Goal: Check status: Check status

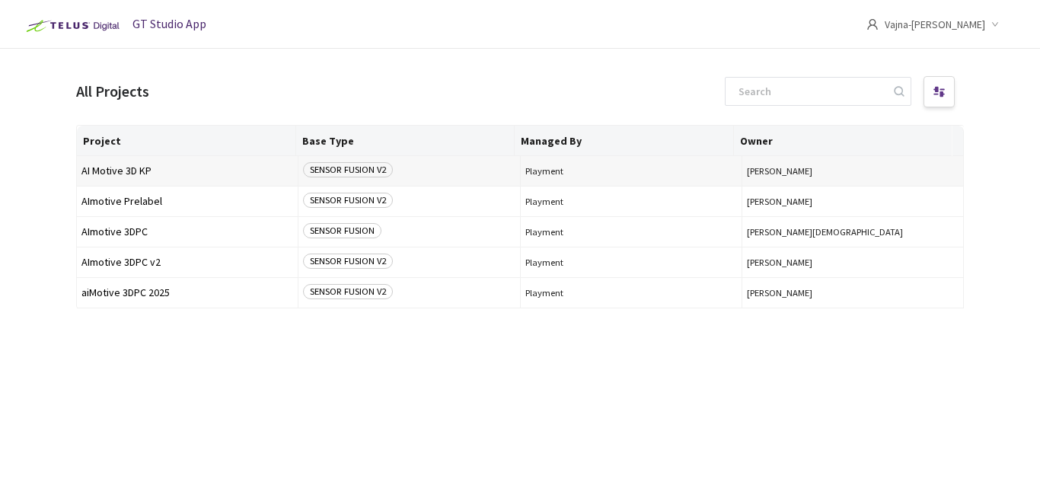
click at [126, 174] on span "AI Motive 3D KP" at bounding box center [187, 170] width 212 height 11
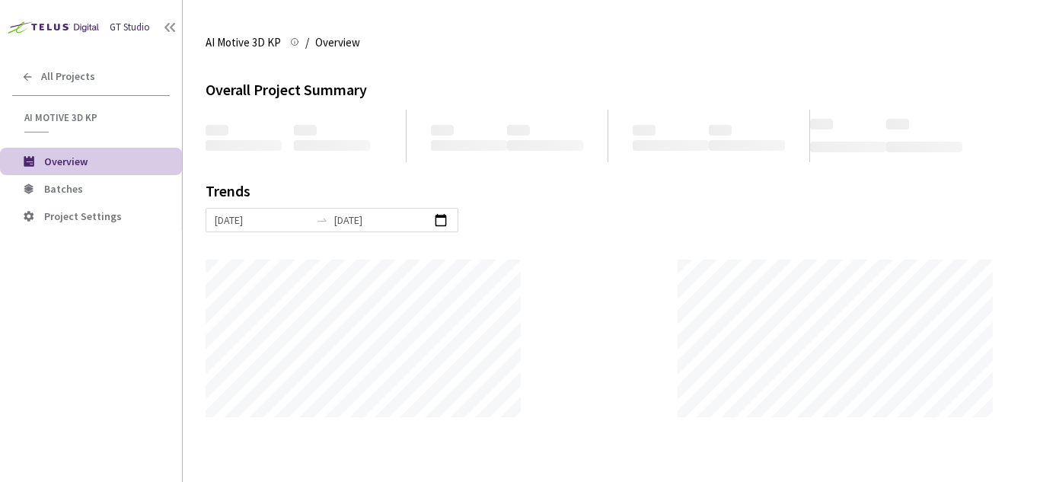
click at [161, 295] on div "GT Studio All Projects AI Motive 3D KP AI Motive 3D KP Overview Batches Project…" at bounding box center [91, 226] width 182 height 453
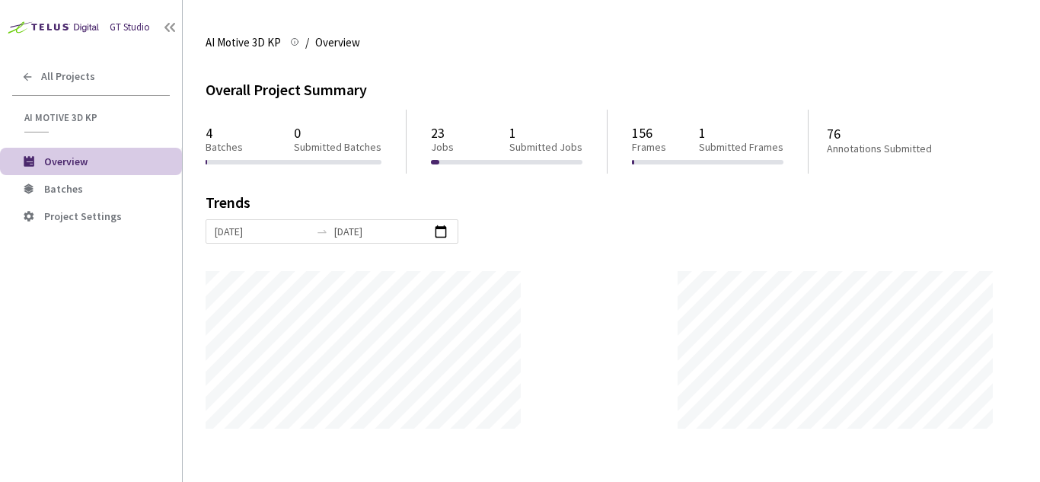
scroll to position [482, 1040]
click at [51, 70] on span "All Projects" at bounding box center [68, 76] width 54 height 13
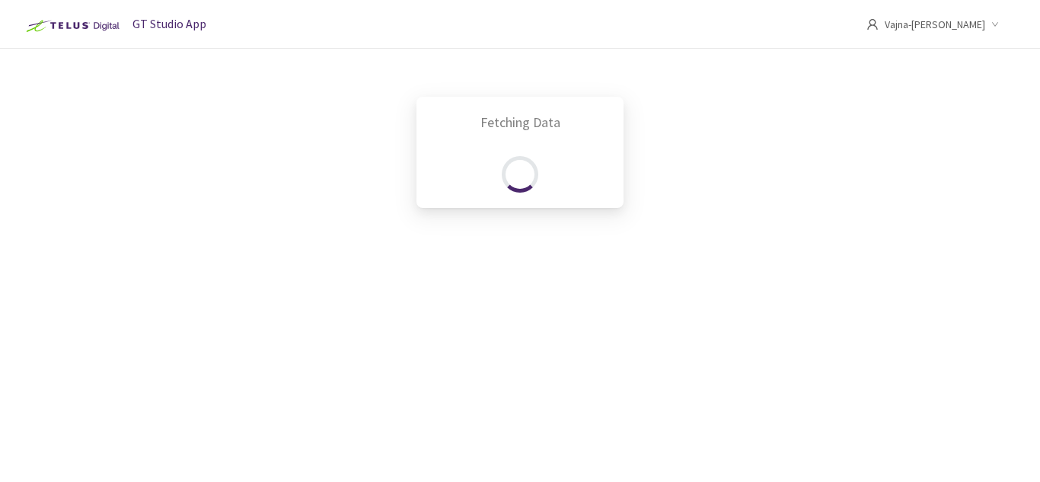
click at [51, 70] on div "Fetching Data" at bounding box center [520, 241] width 1040 height 482
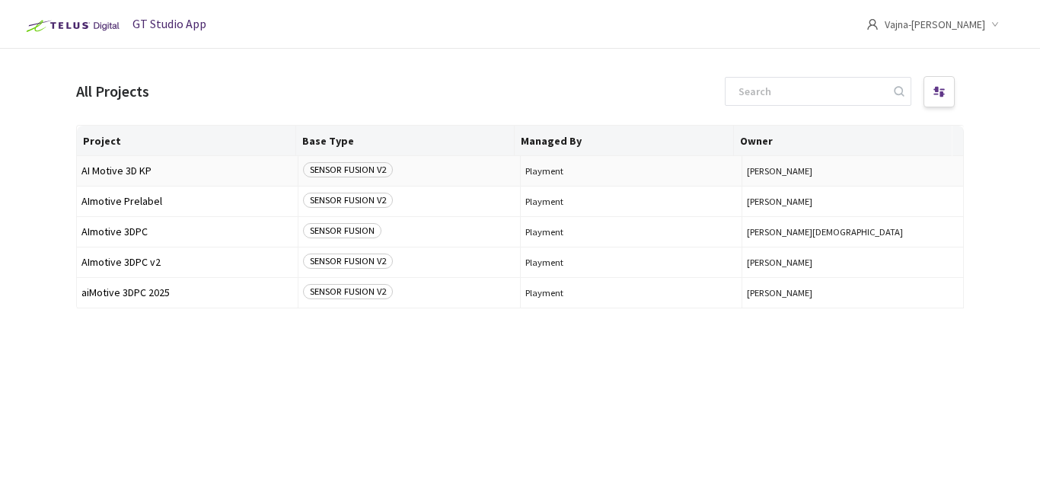
click at [133, 165] on td "AI Motive 3D KP" at bounding box center [188, 171] width 222 height 30
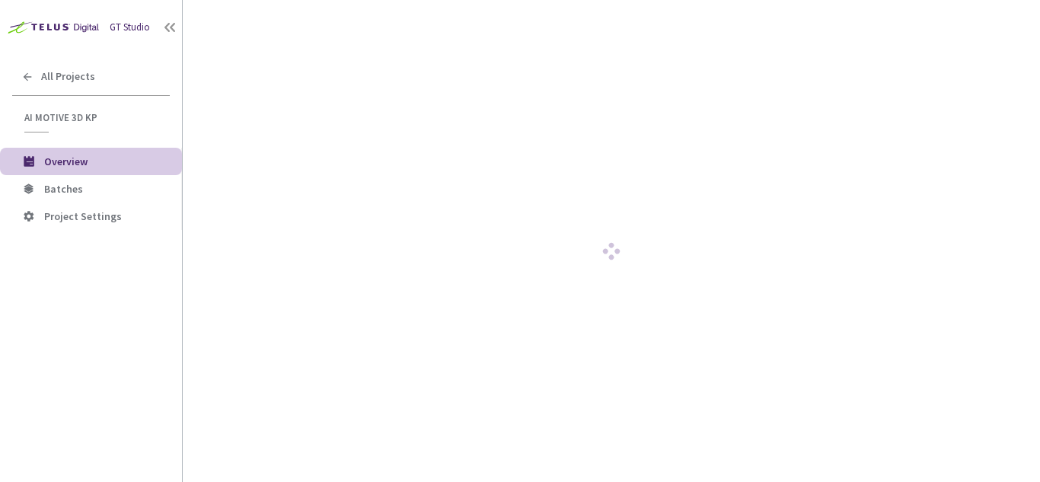
click at [133, 165] on span "Overview" at bounding box center [107, 161] width 126 height 13
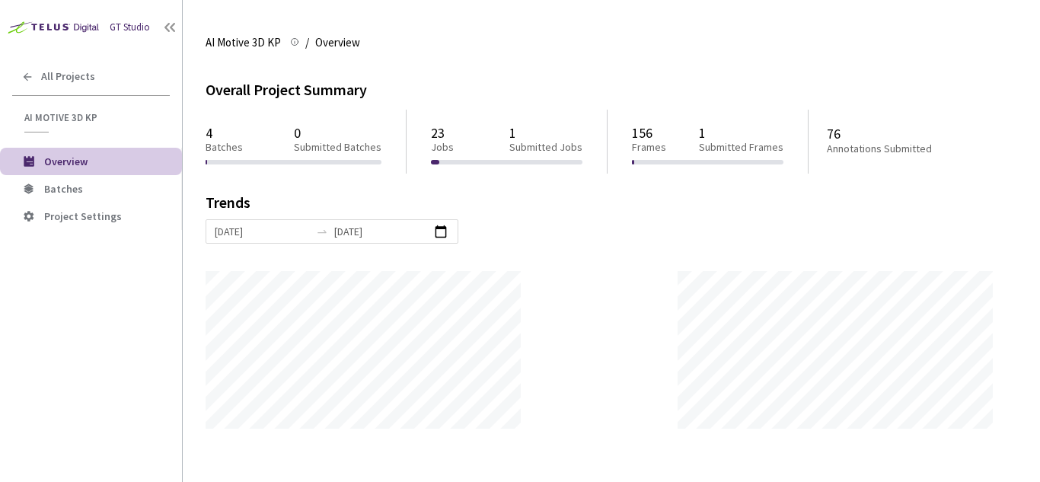
scroll to position [482, 1040]
click at [69, 194] on span "Batches" at bounding box center [63, 189] width 39 height 14
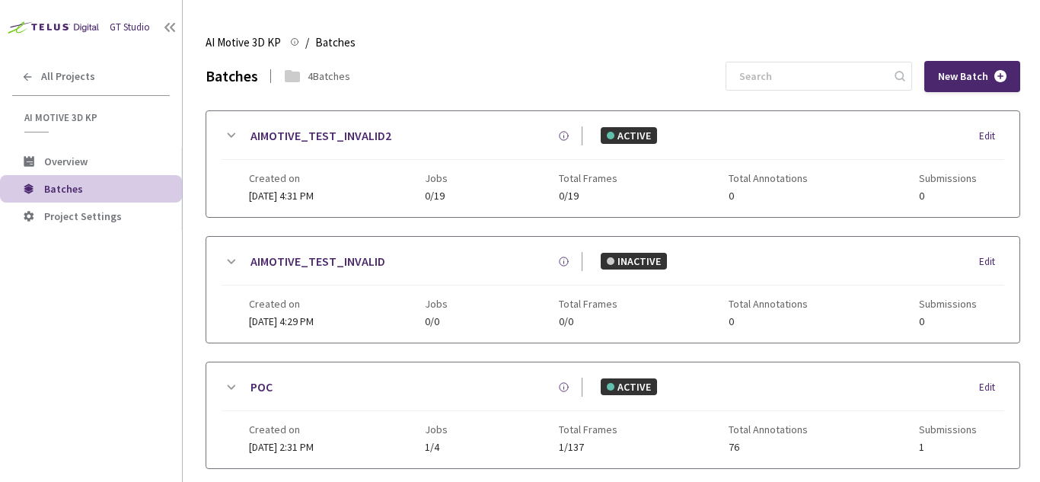
click at [661, 139] on div "ACTIVE Edit" at bounding box center [794, 135] width 422 height 17
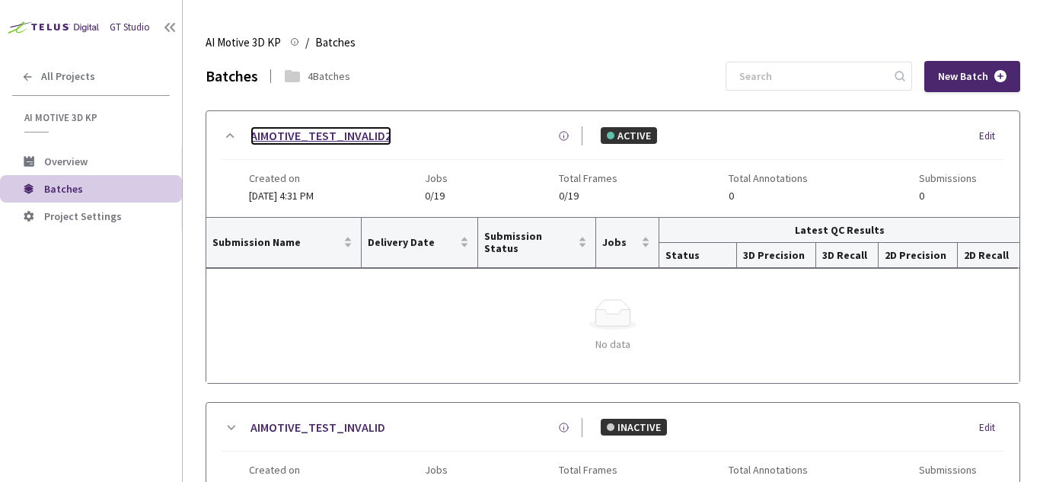
click at [356, 131] on link "AIMOTIVE_TEST_INVALID2" at bounding box center [321, 135] width 141 height 19
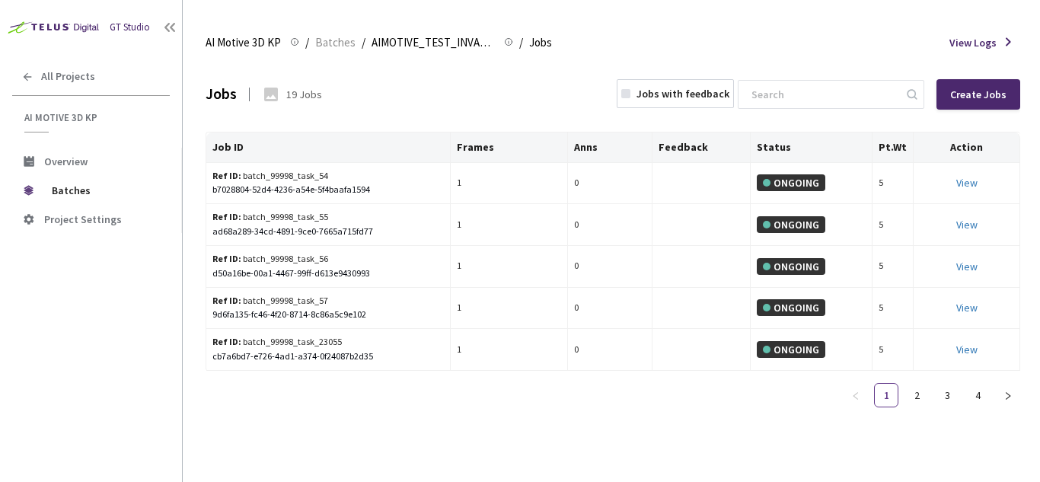
click at [356, 130] on div "Jobs 19 Jobs Jobs with feedback Create Jobs Job ID Frames Anns Feedback Status …" at bounding box center [613, 240] width 815 height 359
click at [345, 263] on div "Ref ID: batch_99998_task_56" at bounding box center [309, 259] width 195 height 14
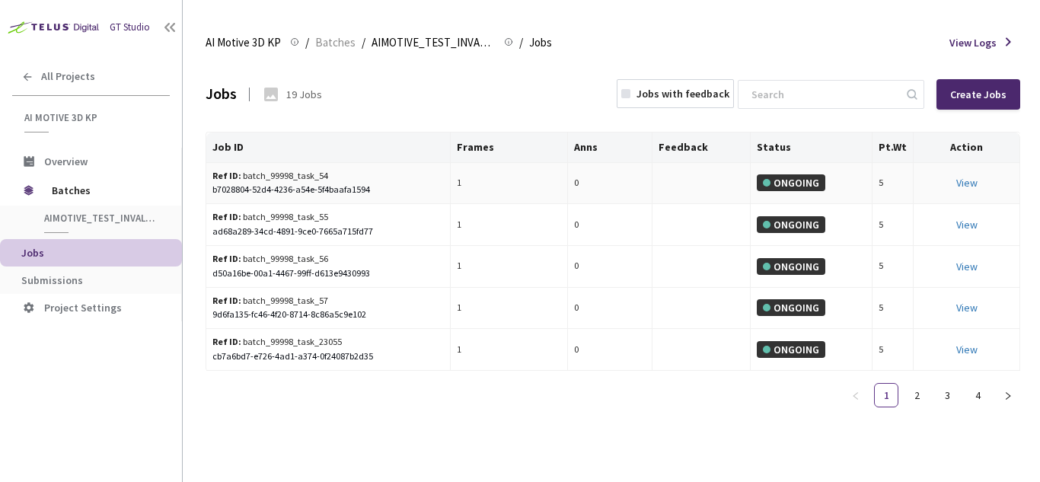
click at [797, 190] on div "ONGOING" at bounding box center [791, 182] width 69 height 17
click at [78, 72] on span "All Projects" at bounding box center [68, 76] width 54 height 13
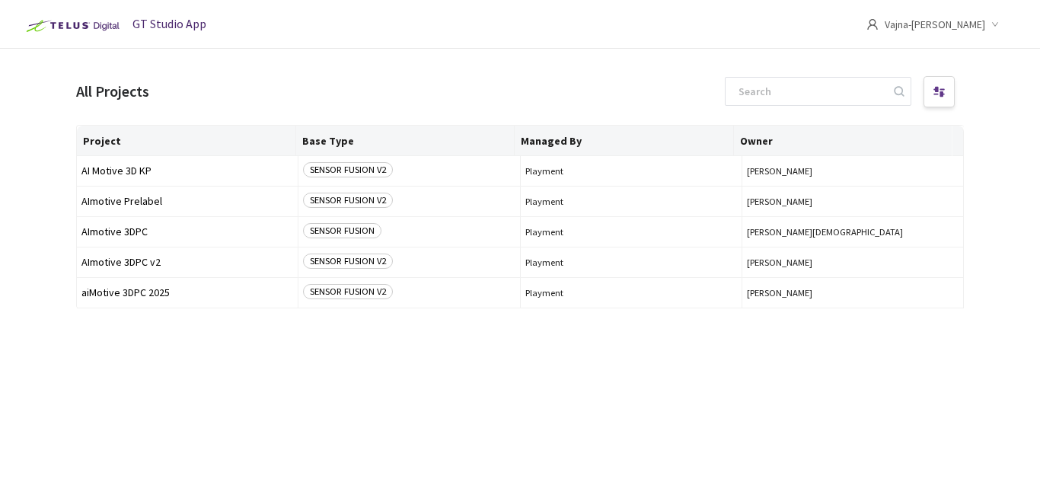
click at [877, 27] on icon "user" at bounding box center [872, 23] width 10 height 11
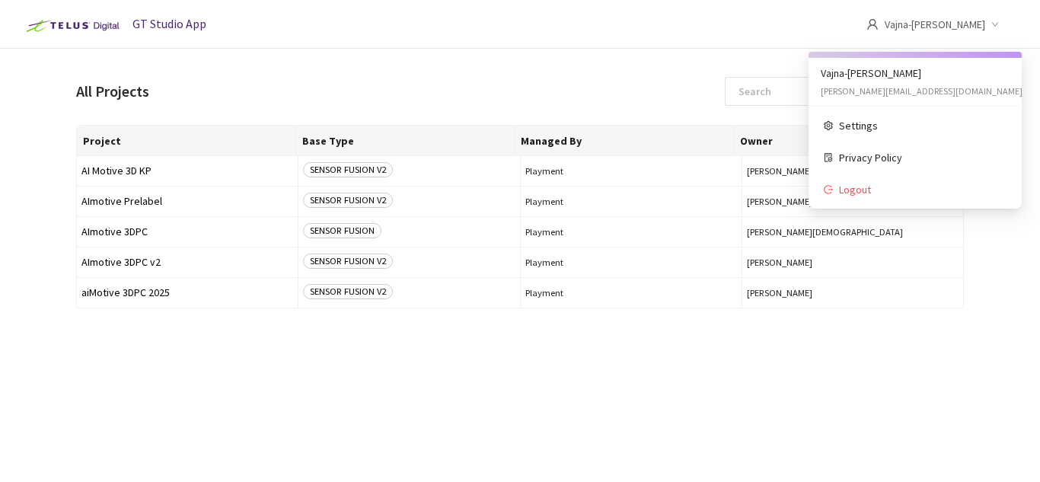
click at [941, 88] on ul "Vajna-[PERSON_NAME] [PERSON_NAME][EMAIL_ADDRESS][DOMAIN_NAME] Settings Privacy …" at bounding box center [915, 130] width 213 height 157
click at [932, 24] on span "Vajna-[PERSON_NAME]" at bounding box center [935, 24] width 101 height 49
click at [864, 81] on ul "Vajna-[PERSON_NAME] [PERSON_NAME][EMAIL_ADDRESS][DOMAIN_NAME] Settings Privacy …" at bounding box center [915, 130] width 213 height 157
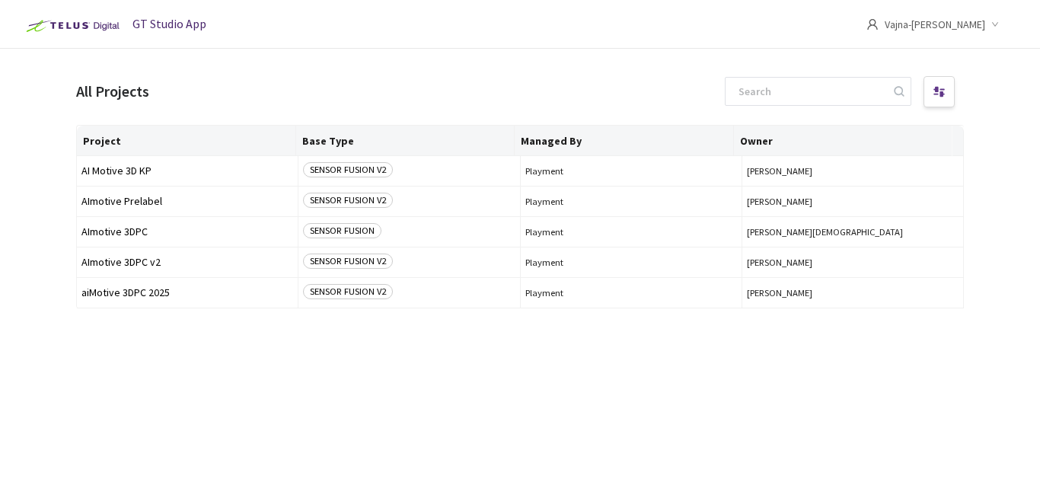
click at [583, 25] on header "GT Studio App Vajna-[PERSON_NAME]" at bounding box center [520, 24] width 1040 height 49
click at [82, 25] on img at bounding box center [71, 26] width 106 height 24
click at [117, 234] on span "AImotive 3DPC" at bounding box center [187, 231] width 212 height 11
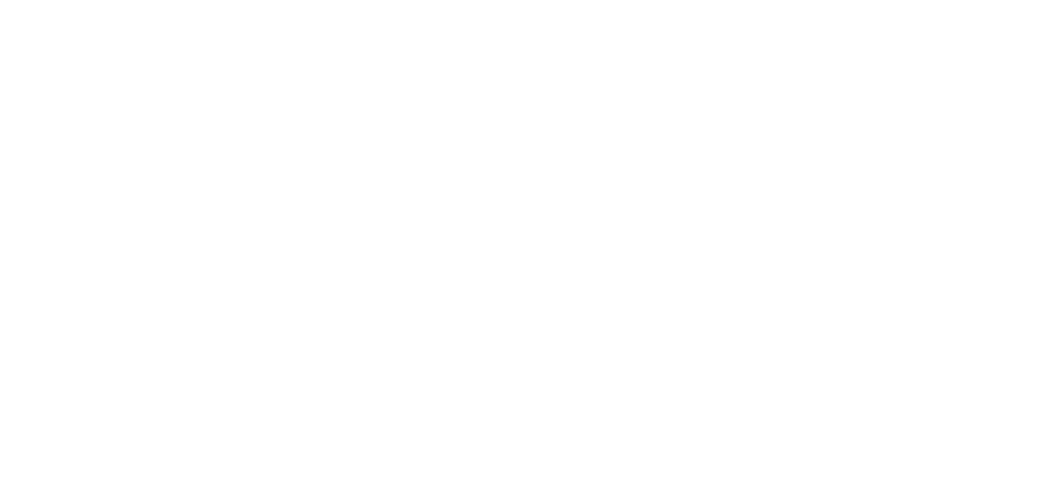
click at [70, 99] on div at bounding box center [520, 241] width 1040 height 482
click at [72, 104] on div at bounding box center [520, 241] width 1040 height 482
